Goal: Information Seeking & Learning: Learn about a topic

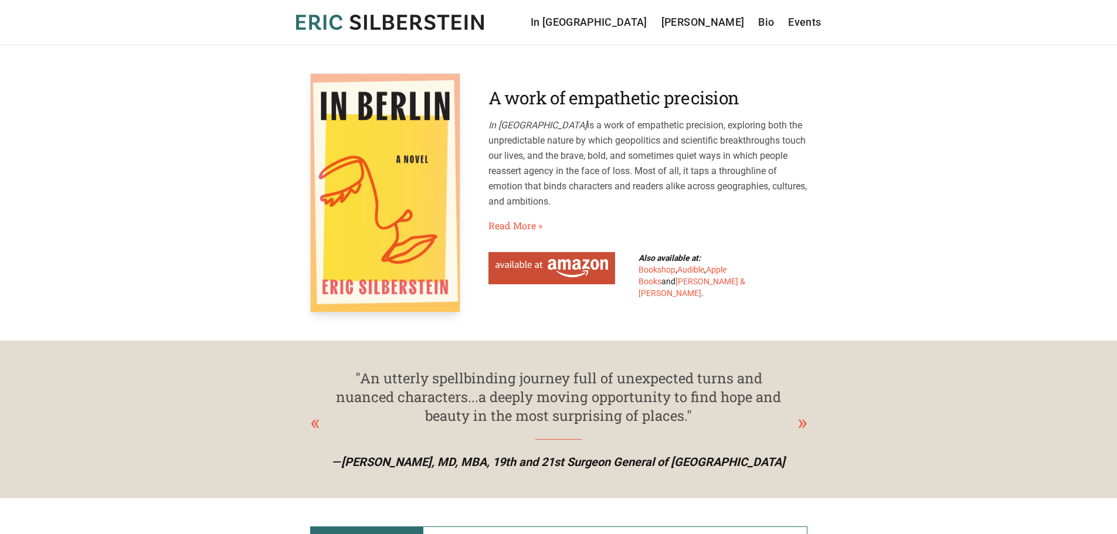
click at [581, 269] on img at bounding box center [552, 268] width 113 height 18
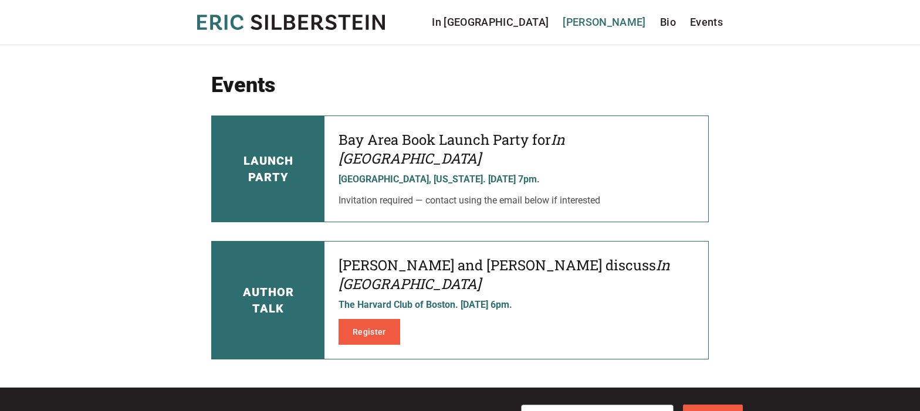
click at [609, 22] on link "[PERSON_NAME]" at bounding box center [604, 22] width 83 height 16
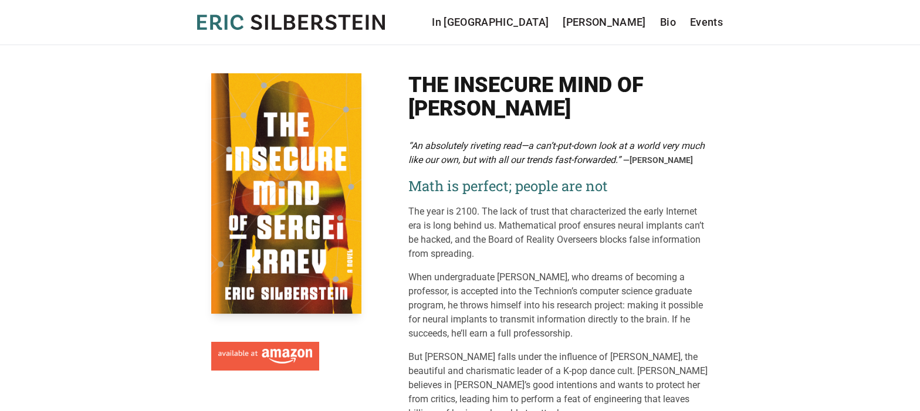
click at [548, 23] on link "In [GEOGRAPHIC_DATA]" at bounding box center [490, 22] width 117 height 16
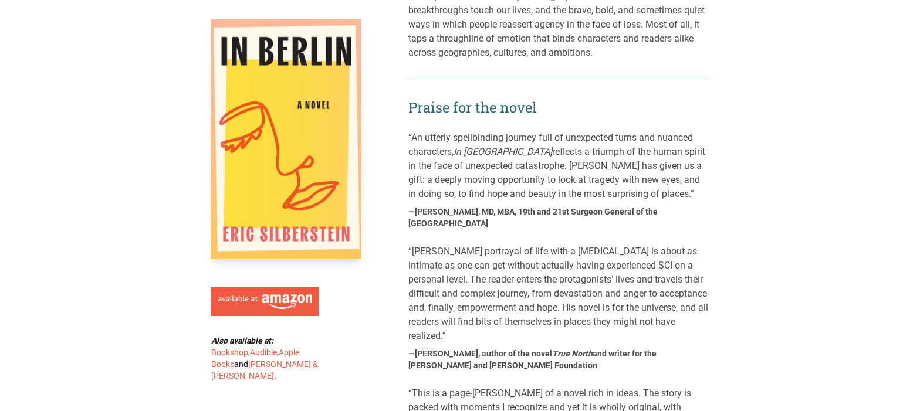
scroll to position [645, 0]
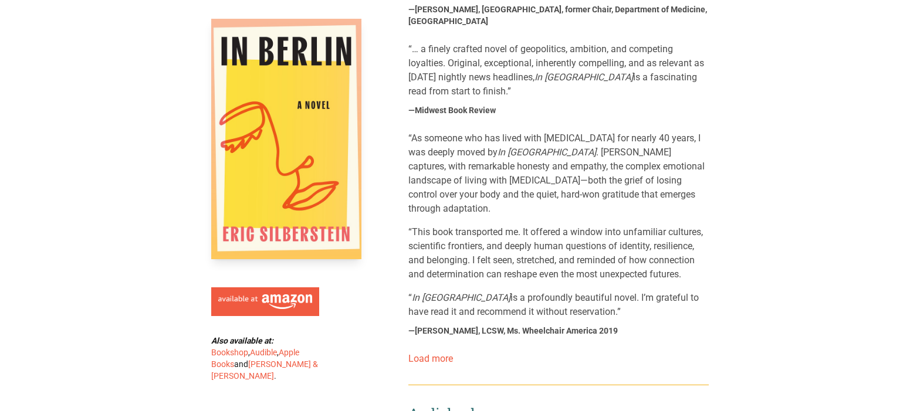
drag, startPoint x: 510, startPoint y: 262, endPoint x: 496, endPoint y: 267, distance: 15.4
click at [496, 267] on div "“As someone who has lived with paraplegia for nearly 40 years, I was deeply mov…" at bounding box center [558, 234] width 300 height 206
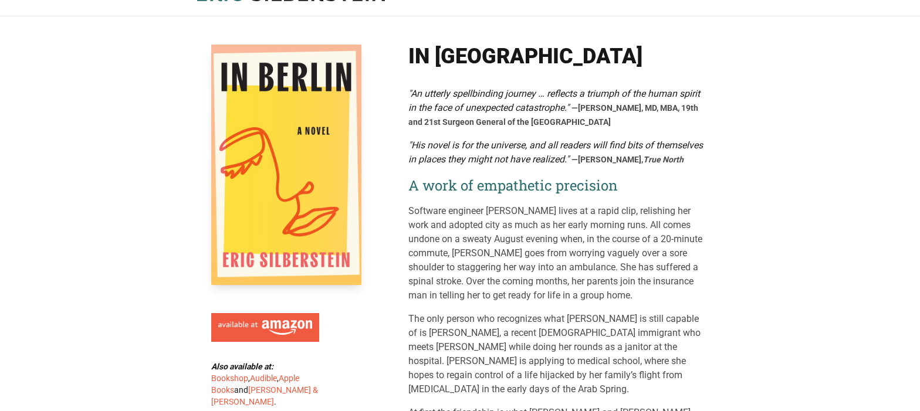
scroll to position [0, 0]
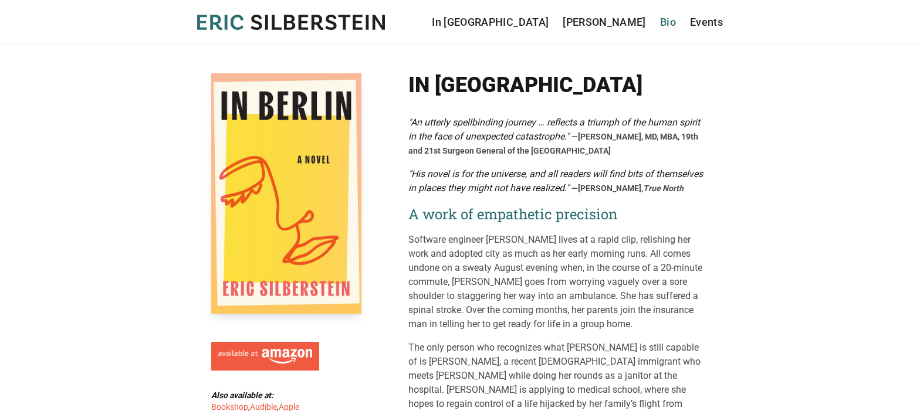
click at [673, 23] on link "Bio" at bounding box center [668, 22] width 16 height 16
